Goal: Check status: Check status

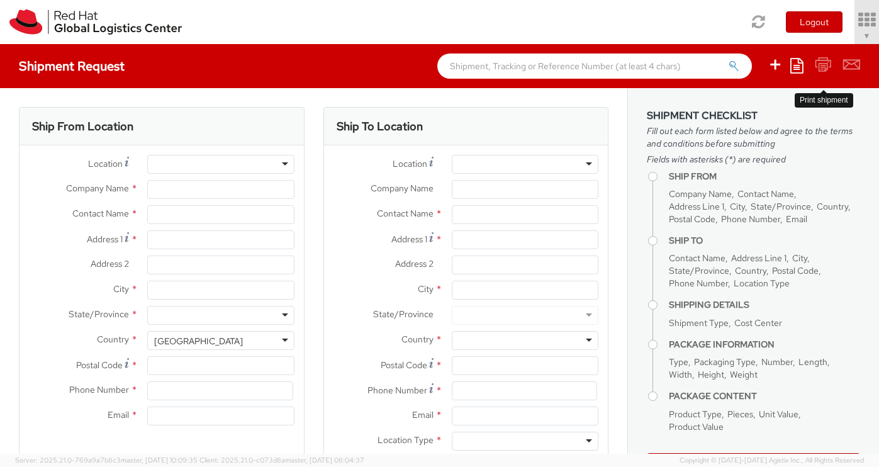
select select "450"
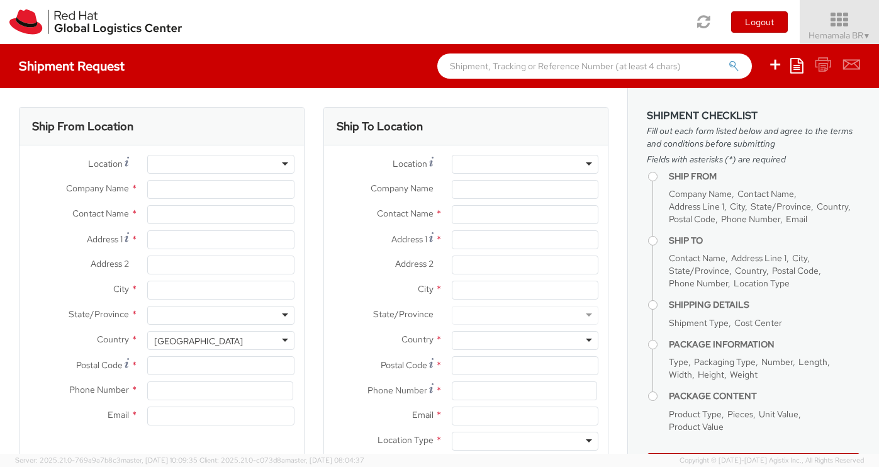
type input "Red Hat"
type input "Hemamala BR"
type input "918046128740"
type input "[EMAIL_ADDRESS][DOMAIN_NAME]"
select select
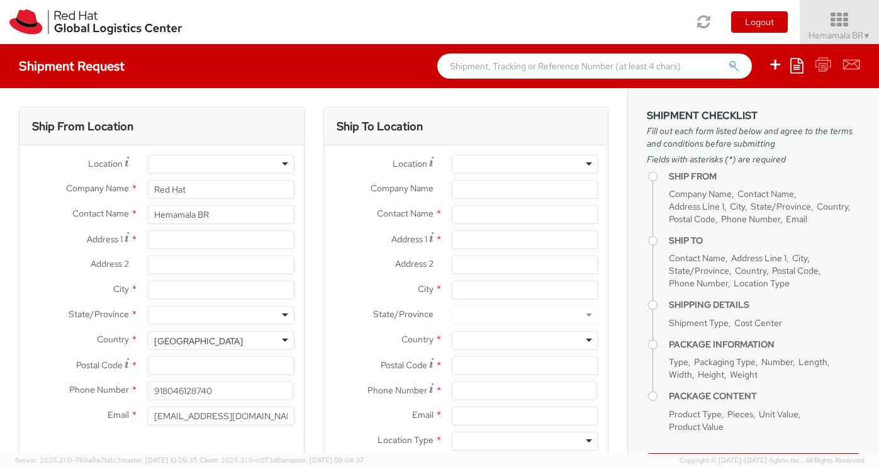
select select
click at [834, 17] on icon at bounding box center [839, 20] width 91 height 18
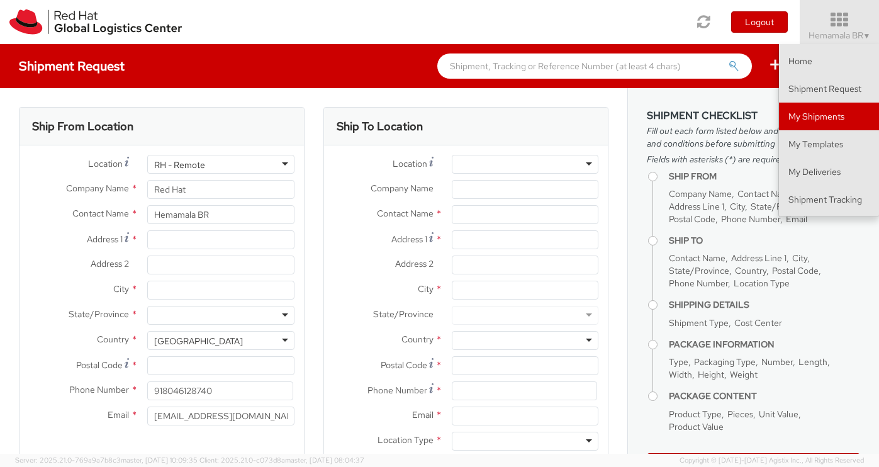
click at [820, 118] on link "My Shipments" at bounding box center [829, 117] width 100 height 28
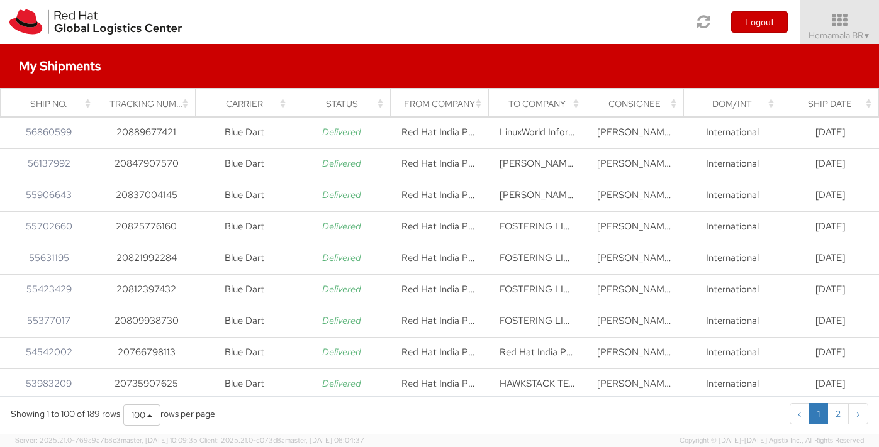
scroll to position [820, 0]
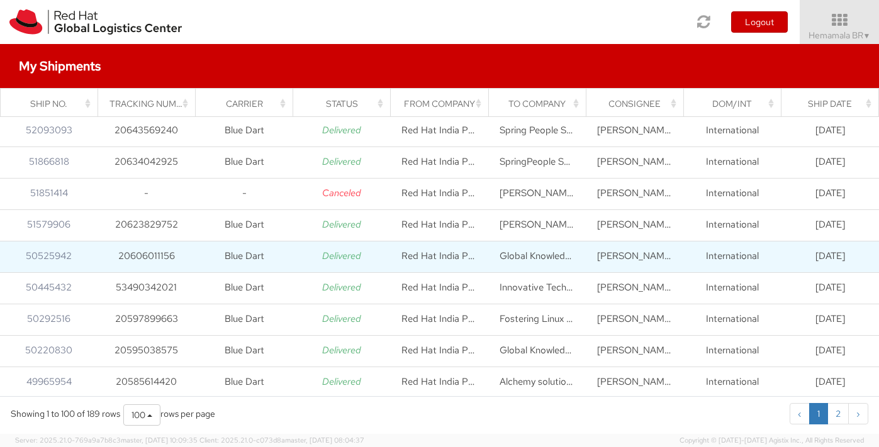
click at [540, 253] on td "Global Knowledge Technologies" at bounding box center [537, 256] width 98 height 31
click at [47, 252] on link "50525942" at bounding box center [49, 256] width 46 height 13
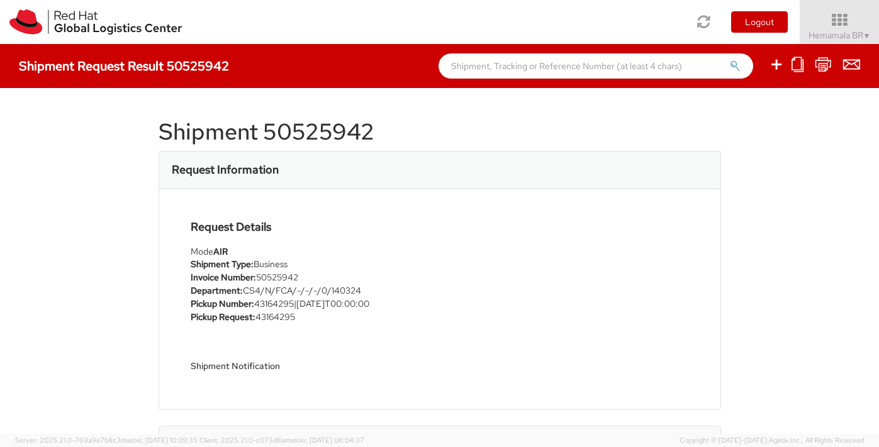
click at [282, 132] on h1 "Shipment 50525942" at bounding box center [440, 132] width 563 height 25
copy h1 "50525942"
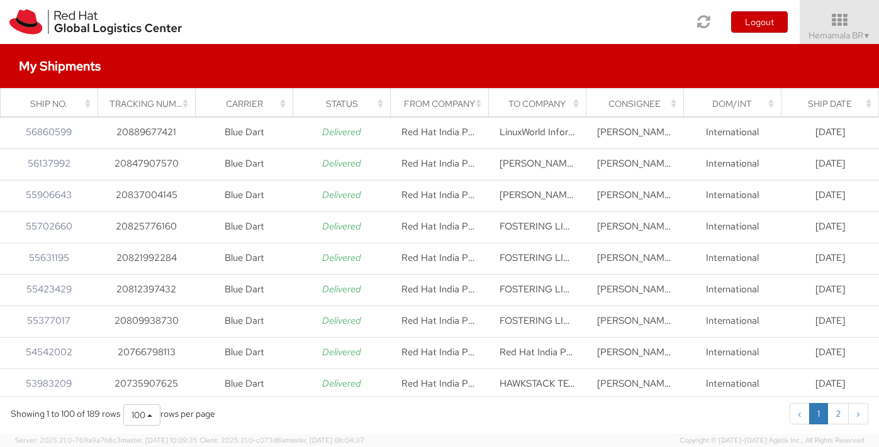
scroll to position [820, 0]
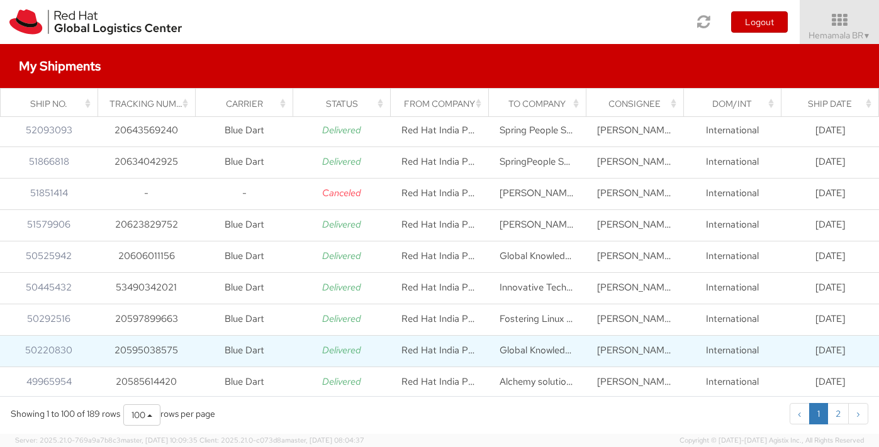
click at [164, 354] on td "20595038575" at bounding box center [147, 350] width 98 height 31
click at [54, 351] on link "50220830" at bounding box center [48, 350] width 47 height 13
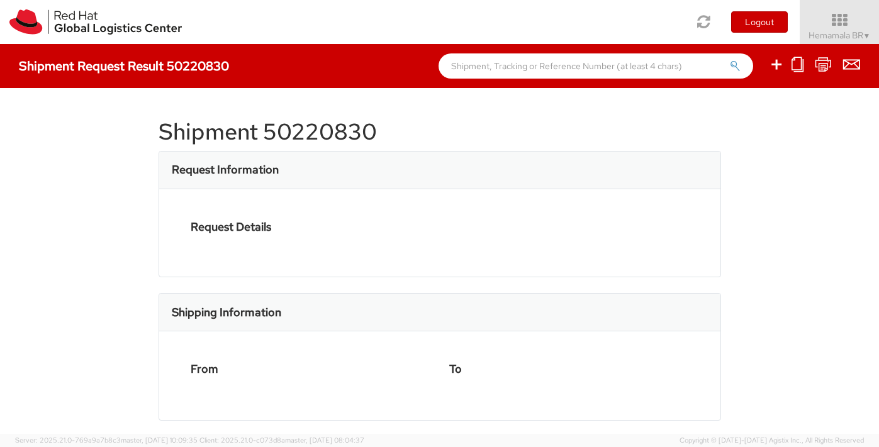
click at [54, 351] on div at bounding box center [439, 223] width 879 height 447
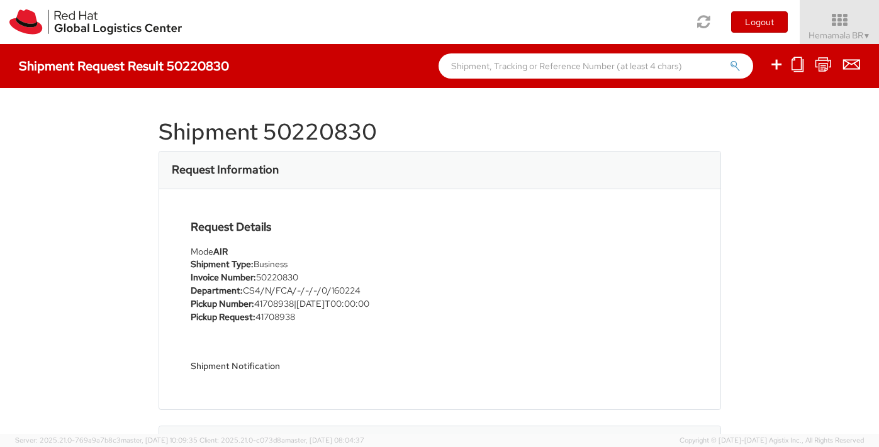
click at [294, 130] on h1 "Shipment 50220830" at bounding box center [440, 132] width 563 height 25
copy h1 "50220830"
